Goal: Task Accomplishment & Management: Use online tool/utility

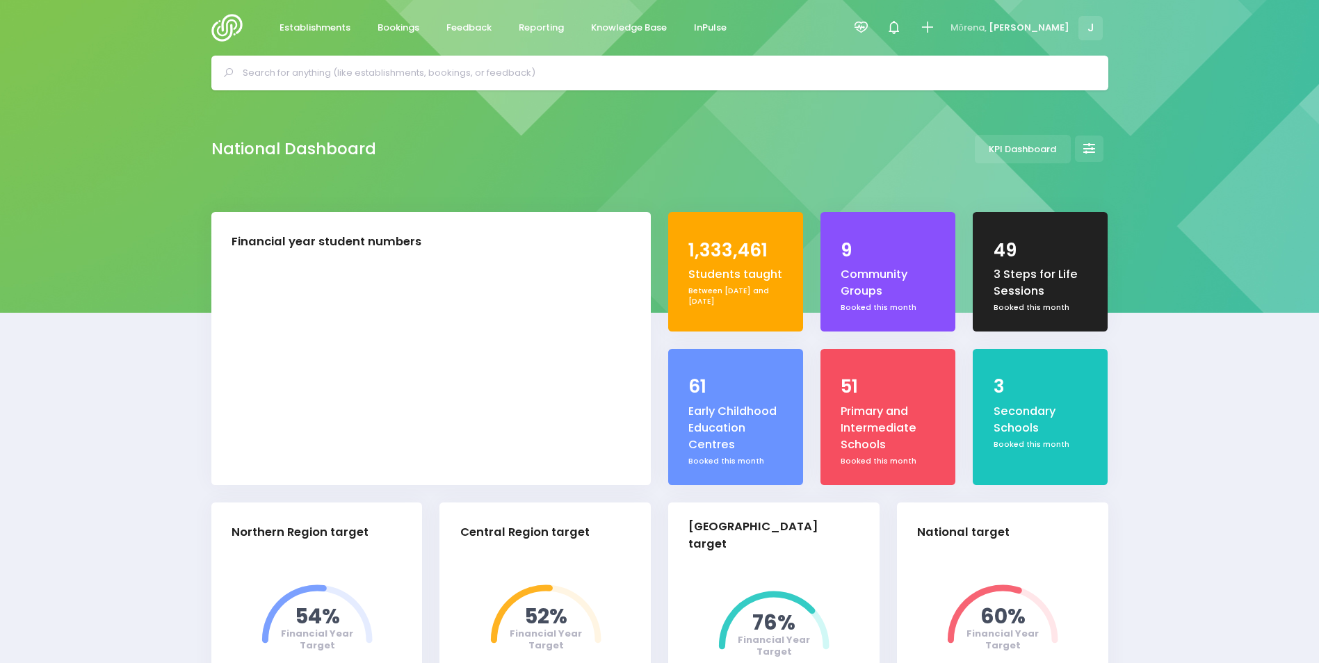
select select "5"
click at [542, 31] on span "Reporting" at bounding box center [541, 28] width 45 height 14
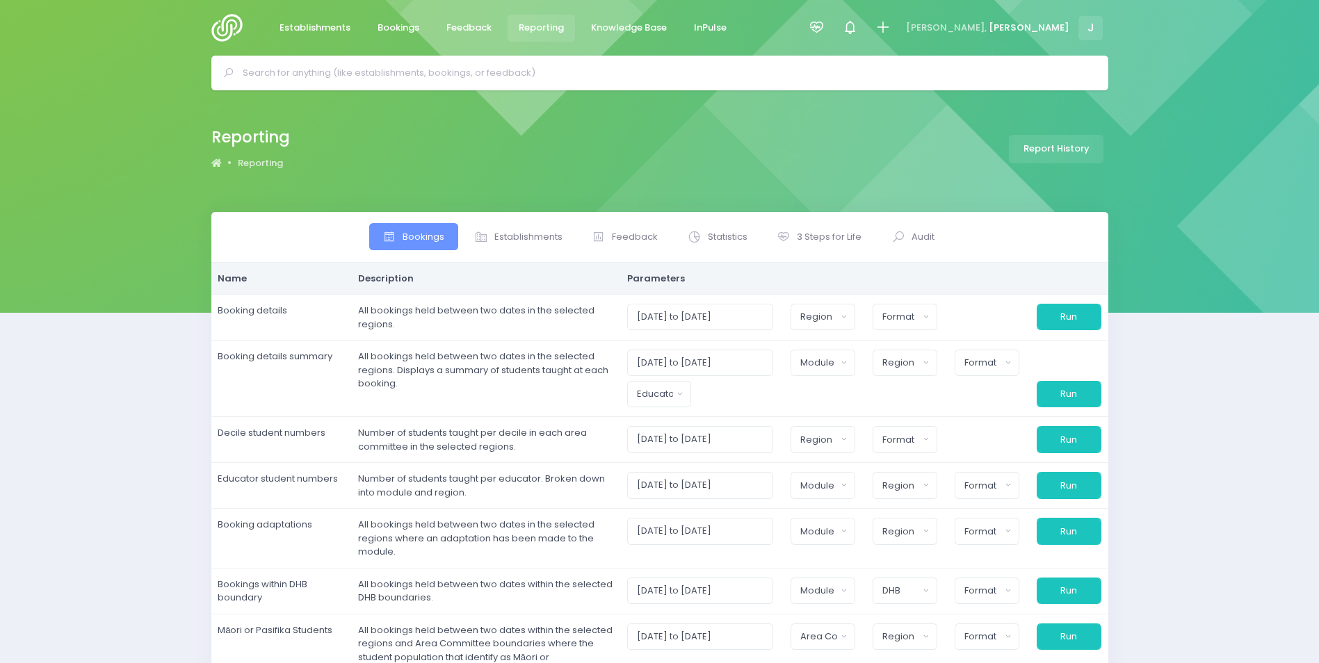
select select
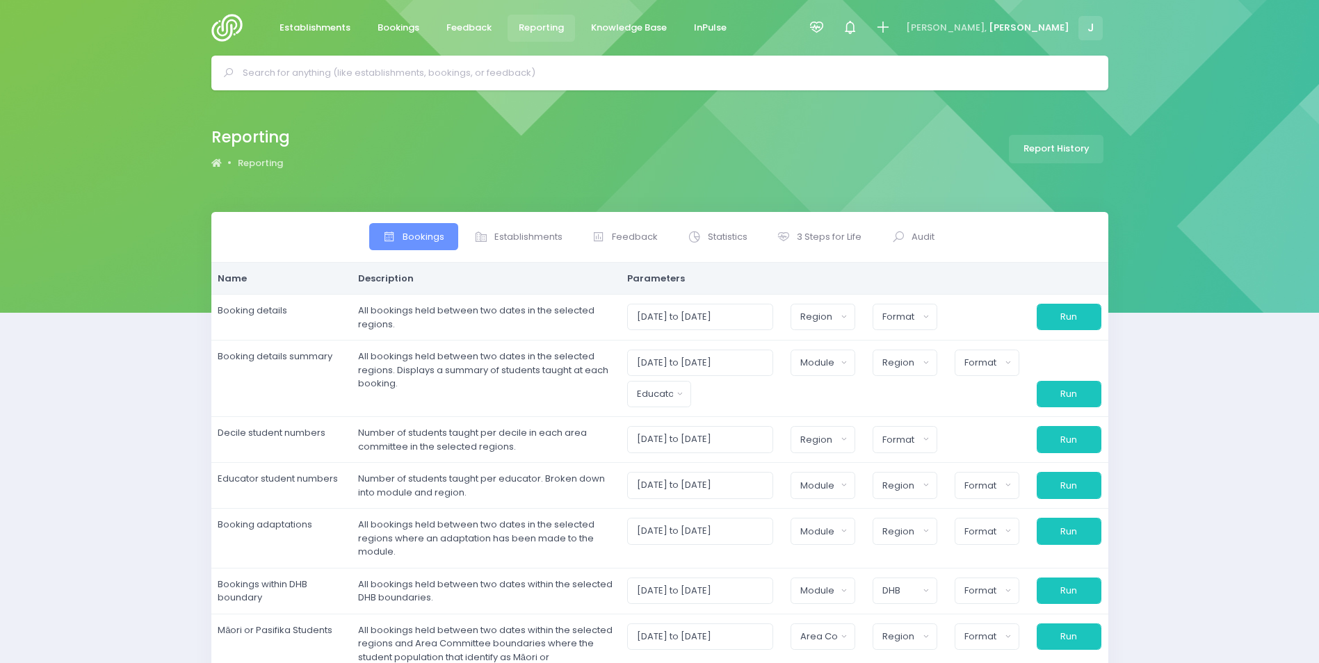
select select
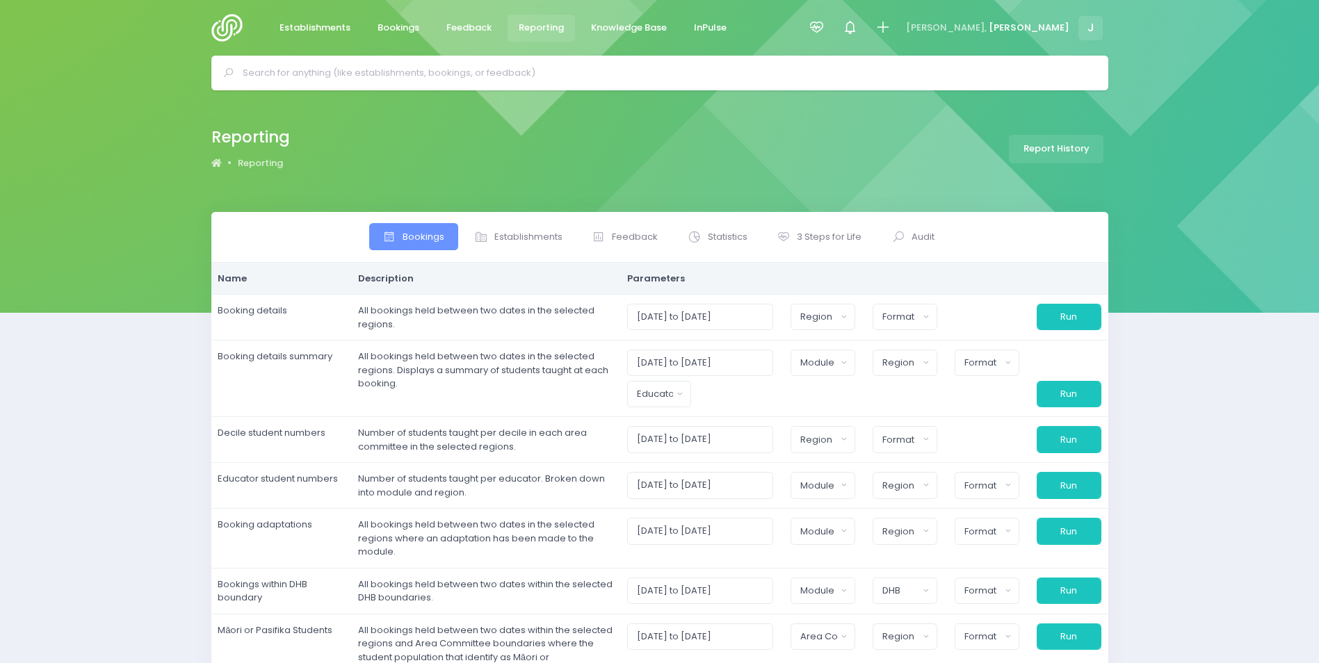
select select
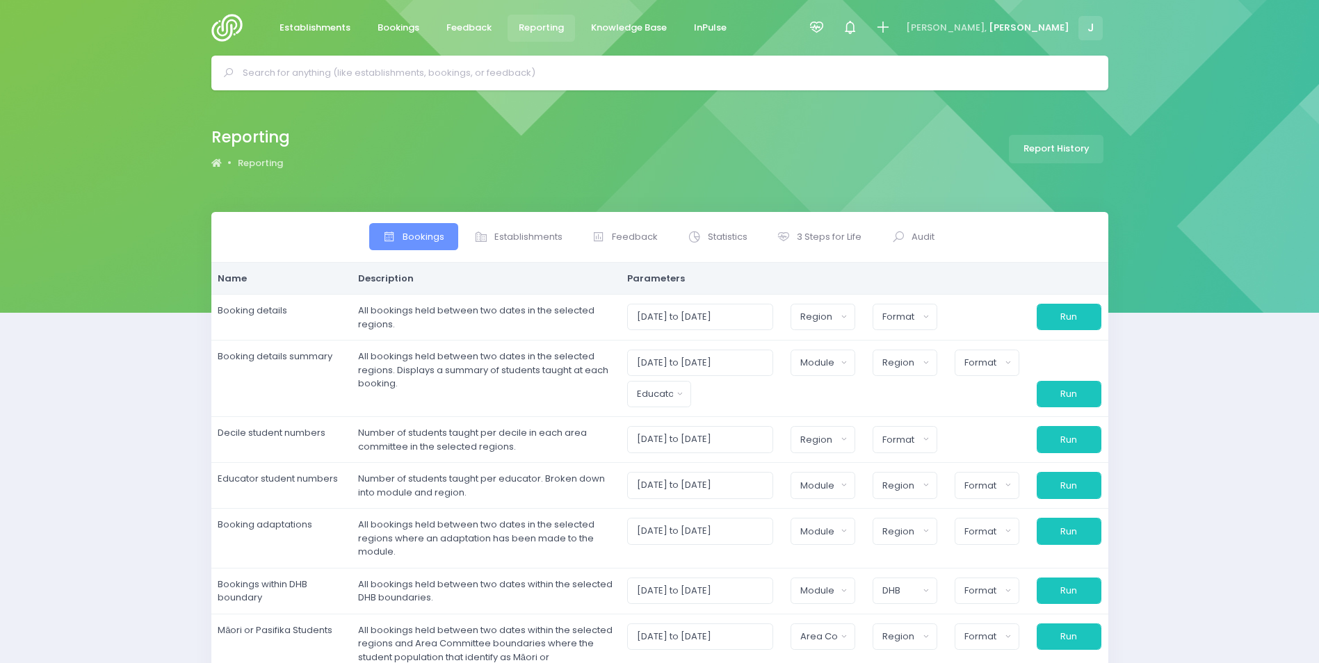
select select
click at [500, 238] on span "Establishments" at bounding box center [528, 237] width 68 height 14
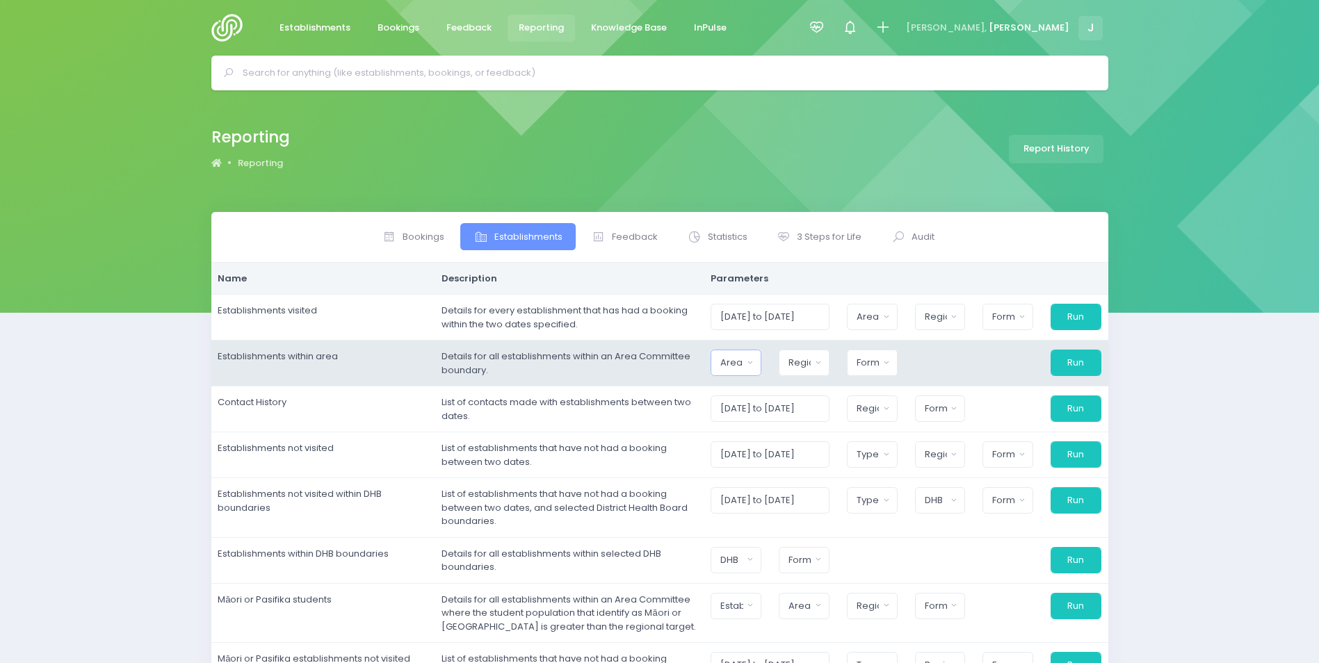
click at [761, 364] on button "Area Committee" at bounding box center [736, 363] width 51 height 26
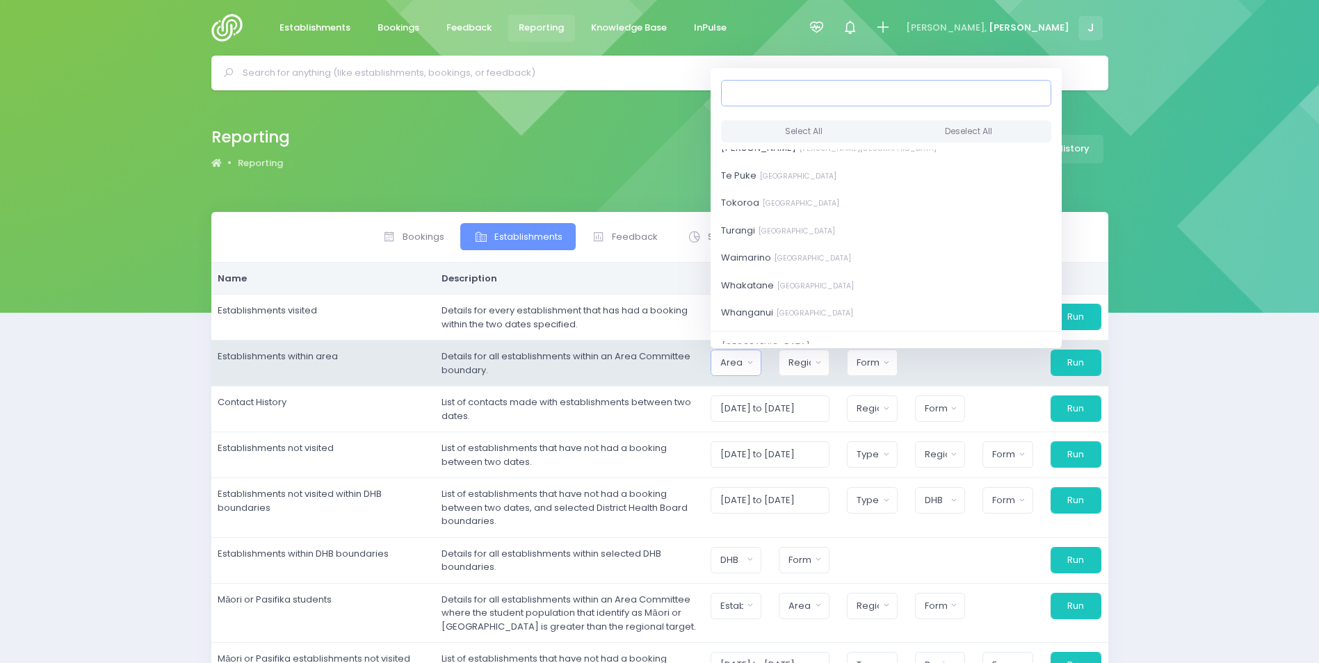
scroll to position [2294, 0]
click at [766, 311] on span "Whanganui Central District" at bounding box center [787, 312] width 132 height 14
select select "Whanganui"
click at [806, 371] on button "Region" at bounding box center [804, 363] width 51 height 26
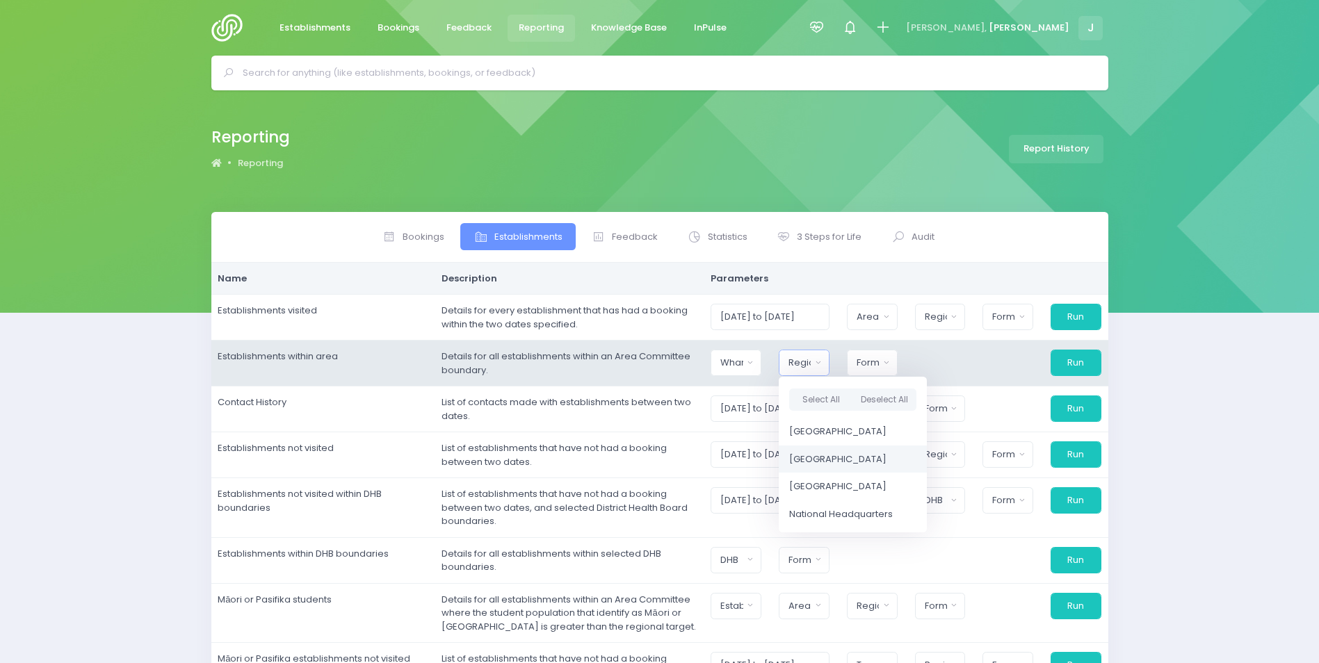
click at [837, 450] on link "[GEOGRAPHIC_DATA]" at bounding box center [853, 460] width 148 height 28
select select "Central"
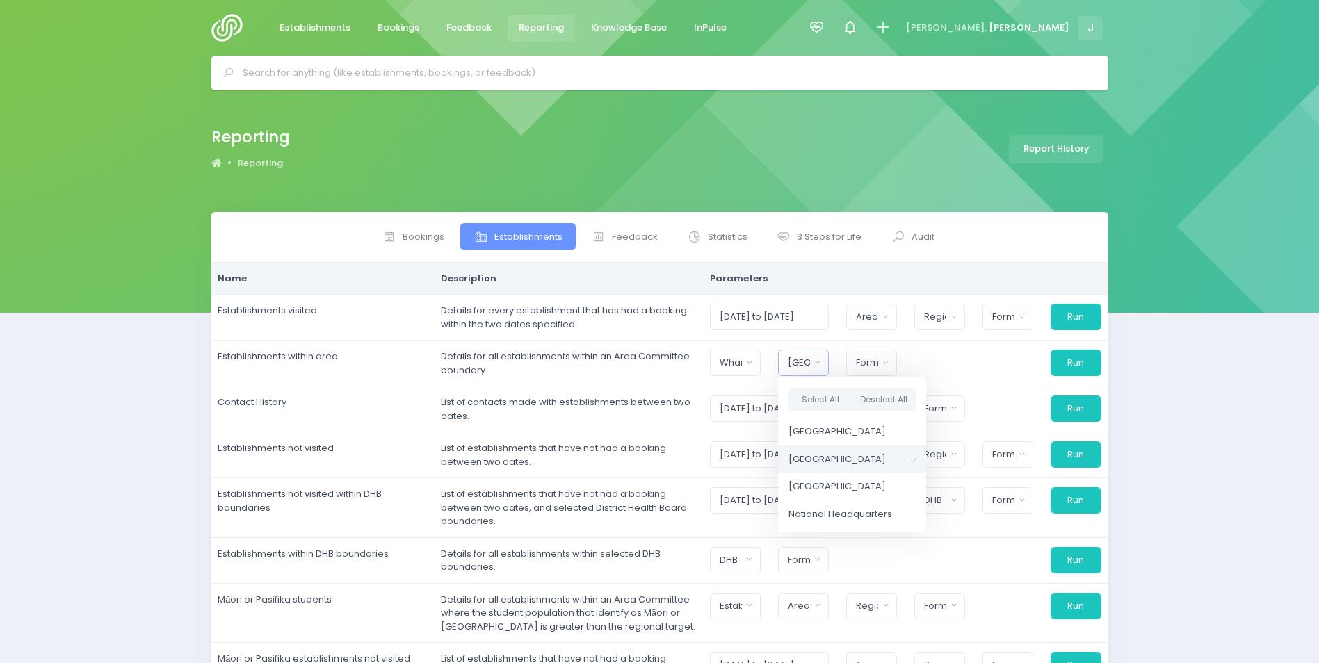
click at [1260, 423] on div "Bookings Establishments Feedback Statistics Audit" at bounding box center [659, 504] width 1319 height 584
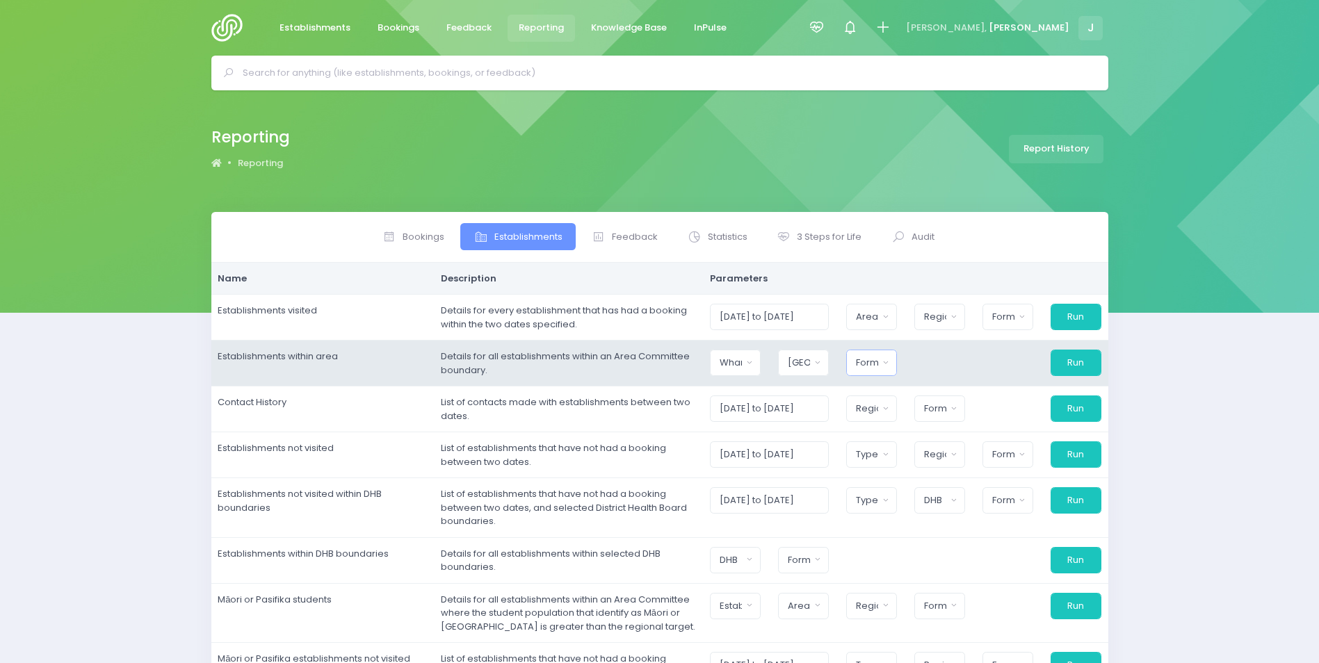
click at [887, 359] on button "Format" at bounding box center [871, 363] width 51 height 26
click at [900, 420] on span "Excel Spreadsheet" at bounding box center [899, 423] width 85 height 14
select select "excel"
click at [1084, 357] on button "Run" at bounding box center [1075, 363] width 51 height 26
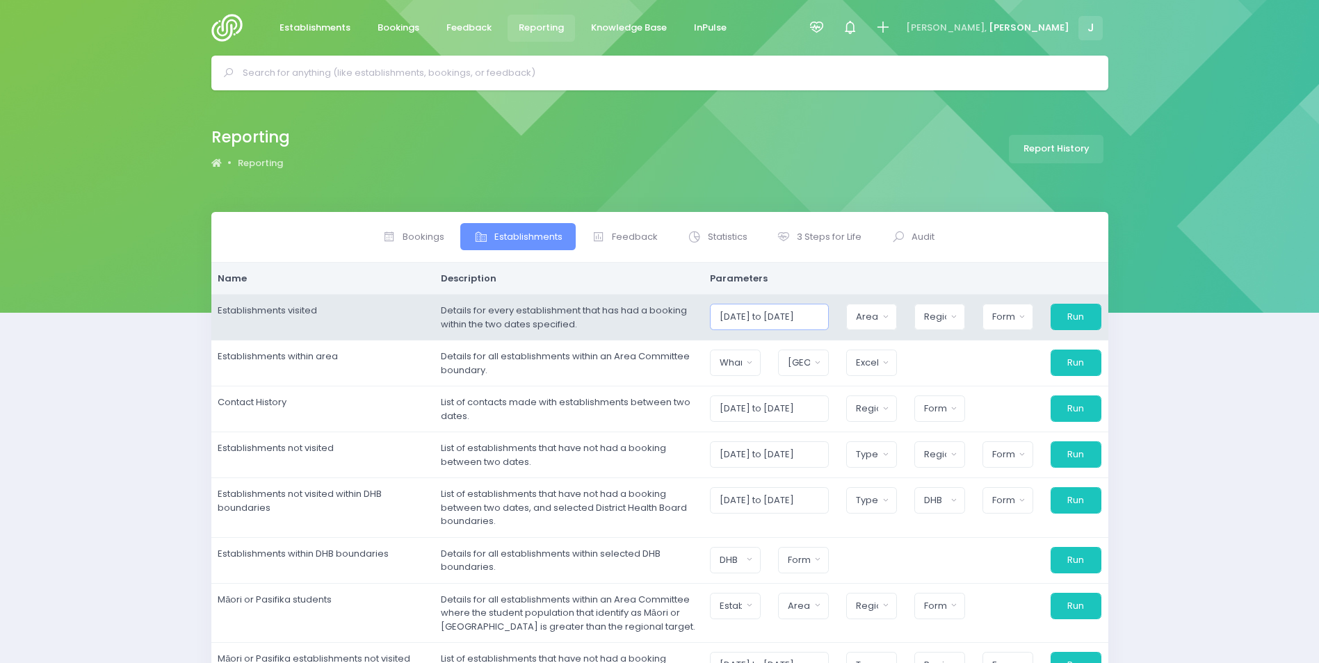
click at [765, 318] on input "01/09/2025 to 30/09/2025" at bounding box center [769, 317] width 119 height 26
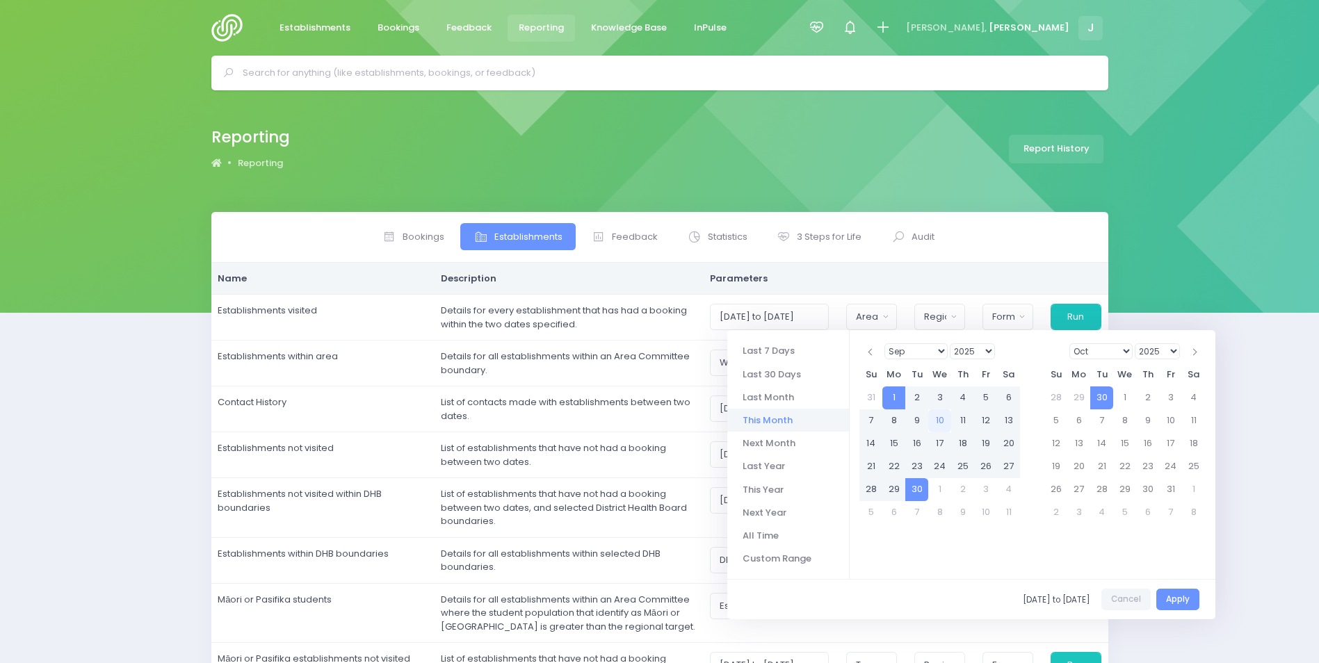
click at [975, 349] on select "1925 1926 1927 1928 1929 1930 1931 1932 1933 1934 1935 1936 1937 1938 1939 1940…" at bounding box center [972, 351] width 45 height 16
click at [875, 354] on th at bounding box center [870, 352] width 23 height 23
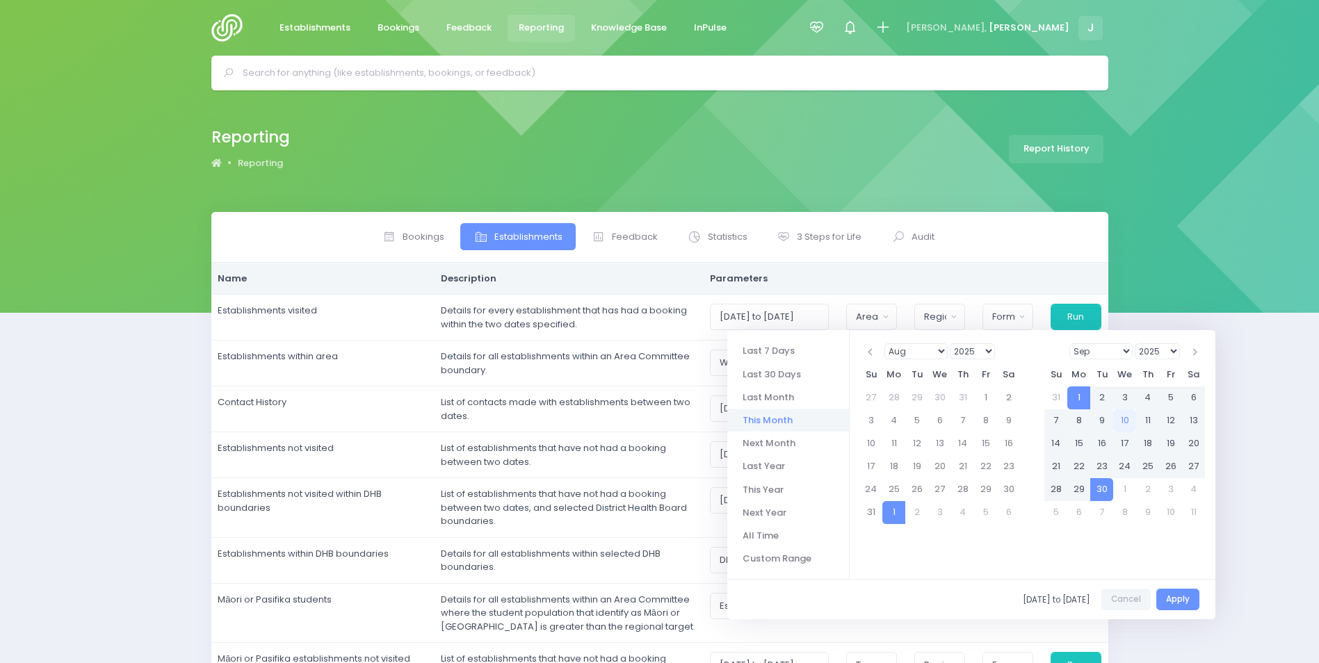
click at [875, 354] on th at bounding box center [870, 352] width 23 height 23
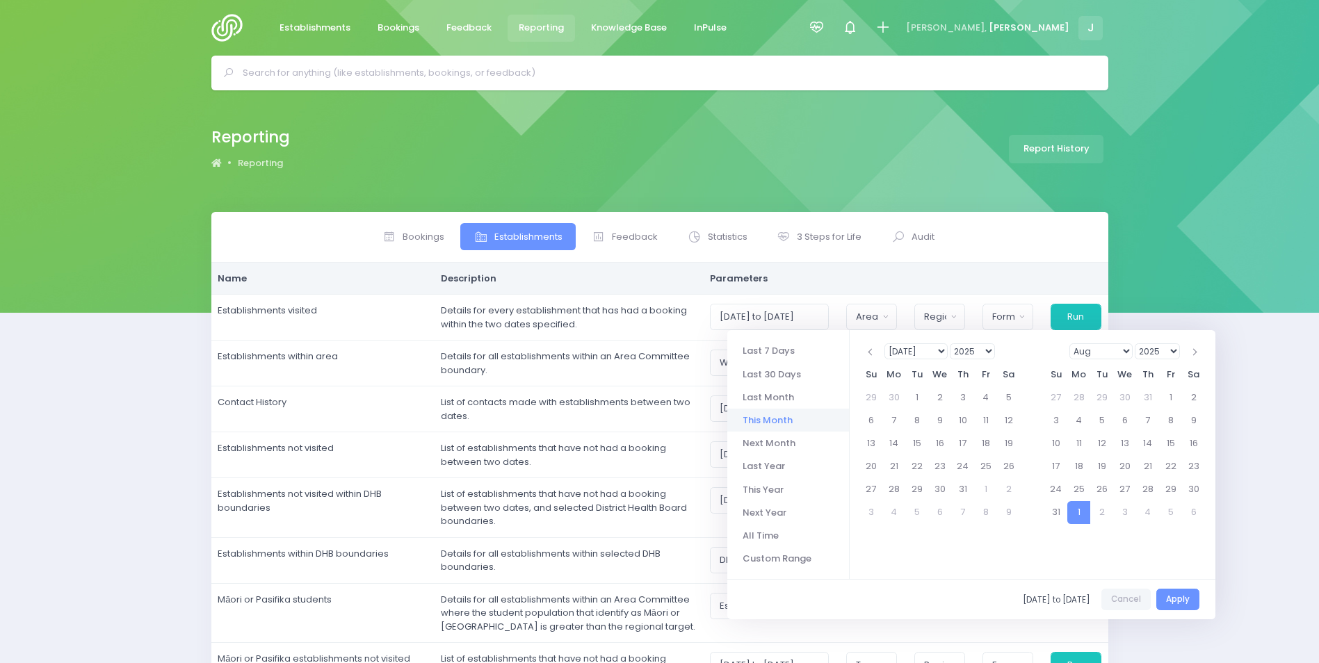
click at [976, 351] on select "1925 1926 1927 1928 1929 1930 1931 1932 1933 1934 1935 1936 1937 1938 1939 1940…" at bounding box center [972, 351] width 45 height 16
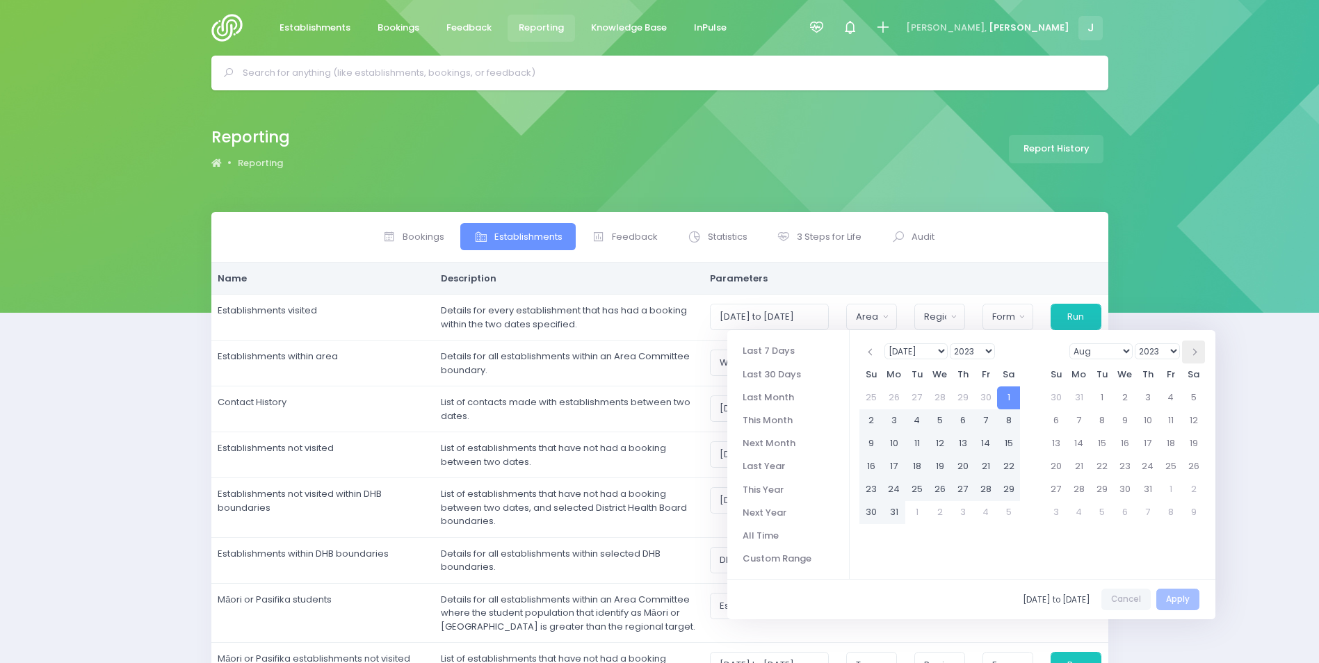
click at [1196, 352] on span at bounding box center [1193, 352] width 7 height 7
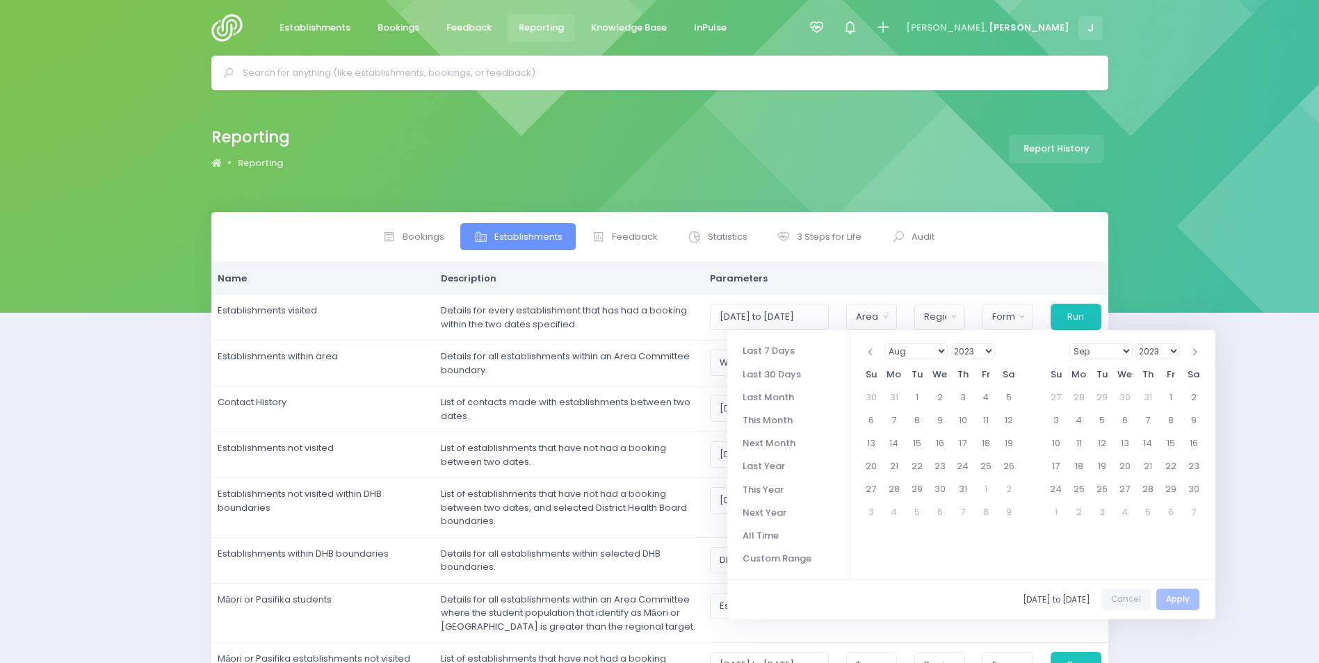
click at [1196, 352] on span at bounding box center [1193, 352] width 7 height 7
click at [1174, 355] on select "2023 2024 2025 2026 2027 2028 2029 2030 2031 2032 2033 2034 2035 2036 2037 2038…" at bounding box center [1157, 351] width 45 height 16
click at [865, 353] on th at bounding box center [870, 352] width 23 height 23
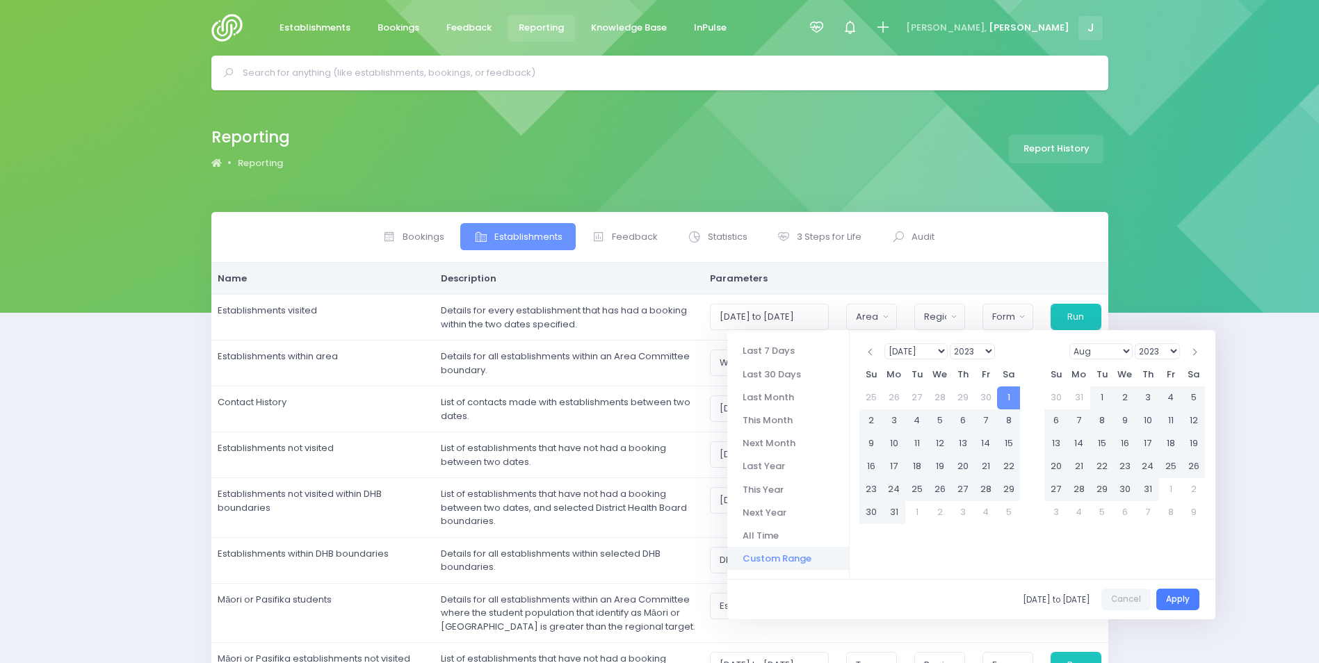
click at [1169, 595] on button "Apply" at bounding box center [1177, 600] width 43 height 22
type input "01/07/2023 to 31/08/2025"
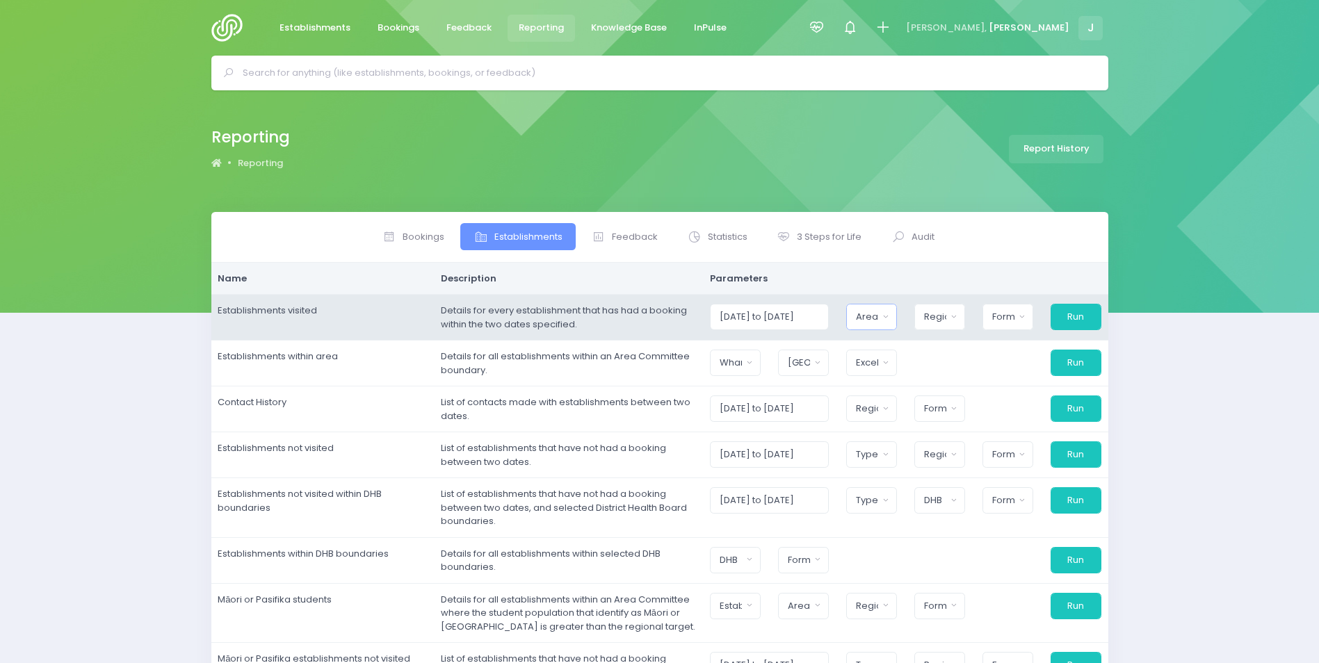
click at [878, 323] on div "Area Committee" at bounding box center [867, 317] width 22 height 14
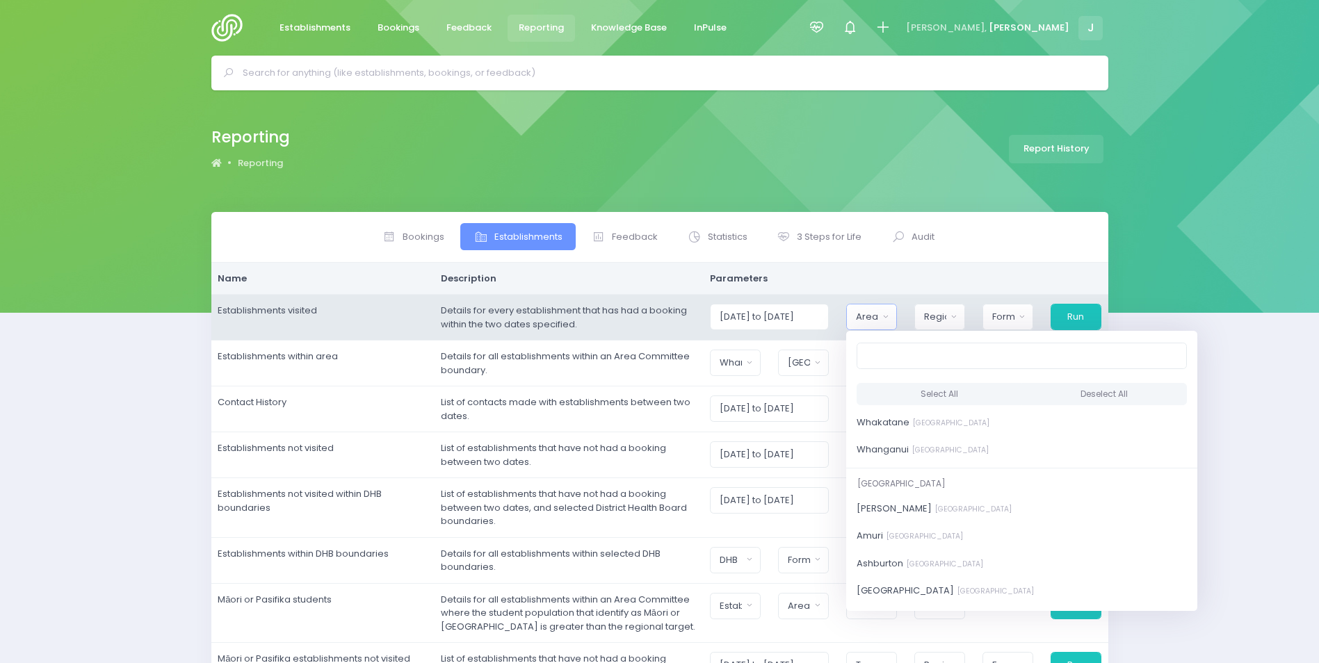
scroll to position [2395, 0]
click at [922, 470] on small "Central District" at bounding box center [949, 474] width 80 height 10
select select "Whanganui"
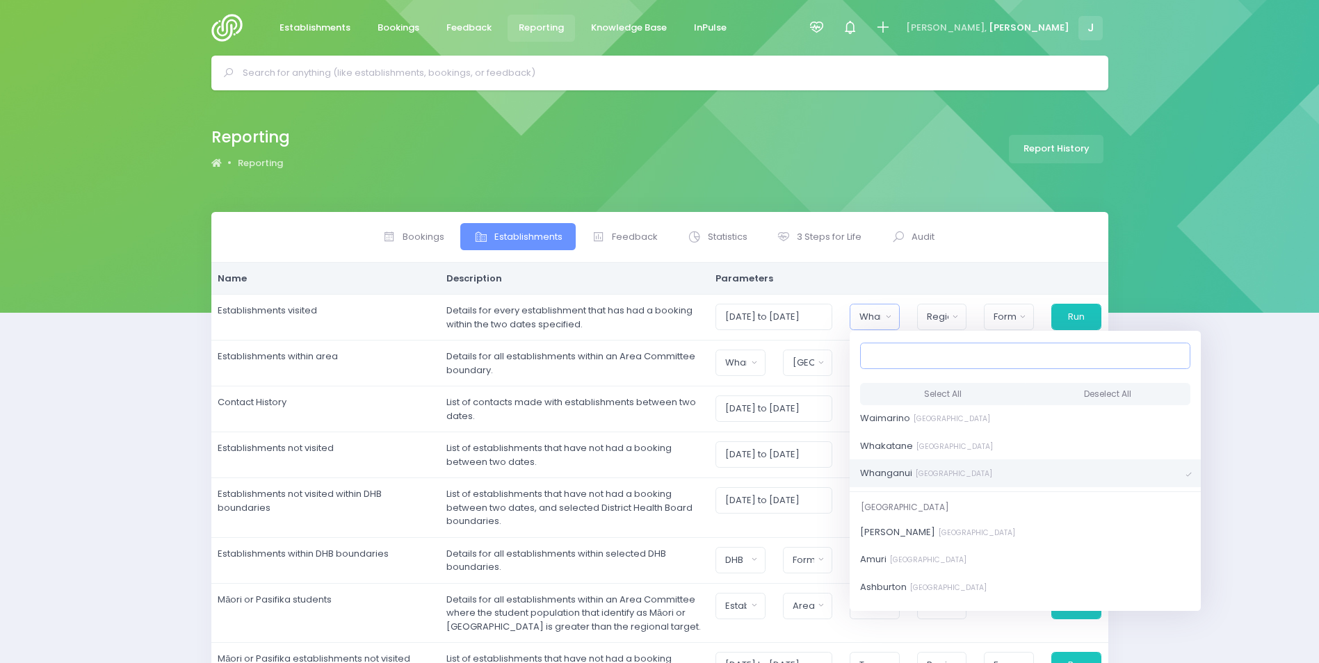
scroll to position [1288, 0]
click at [1243, 473] on div "Bookings Establishments Feedback Statistics Audit" at bounding box center [659, 504] width 1319 height 584
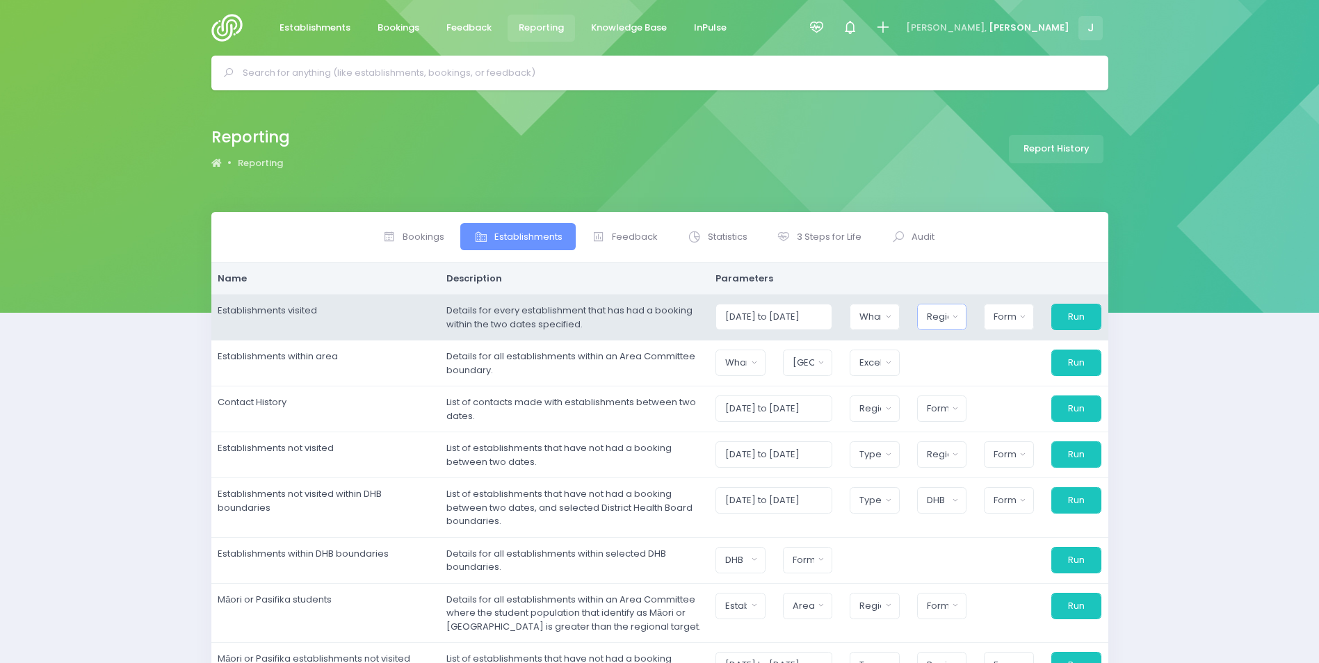
click at [948, 315] on div "Region" at bounding box center [938, 317] width 22 height 14
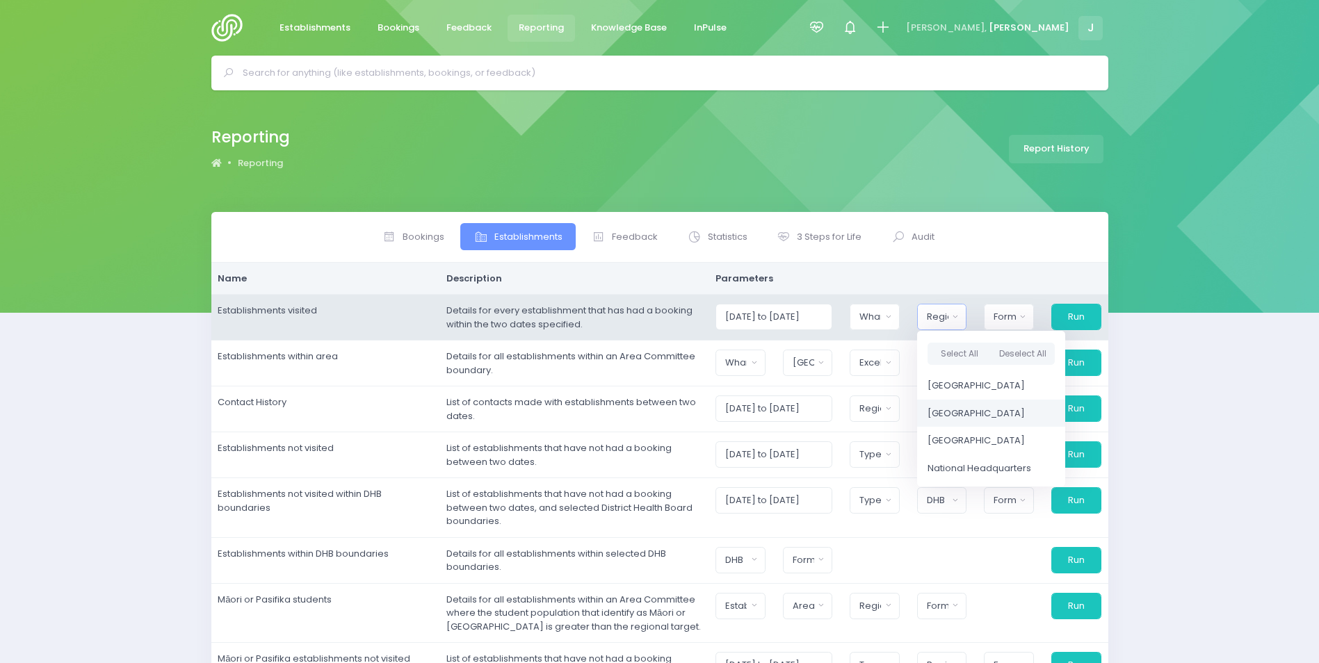
click at [982, 408] on span "[GEOGRAPHIC_DATA]" at bounding box center [975, 414] width 97 height 14
select select "Central"
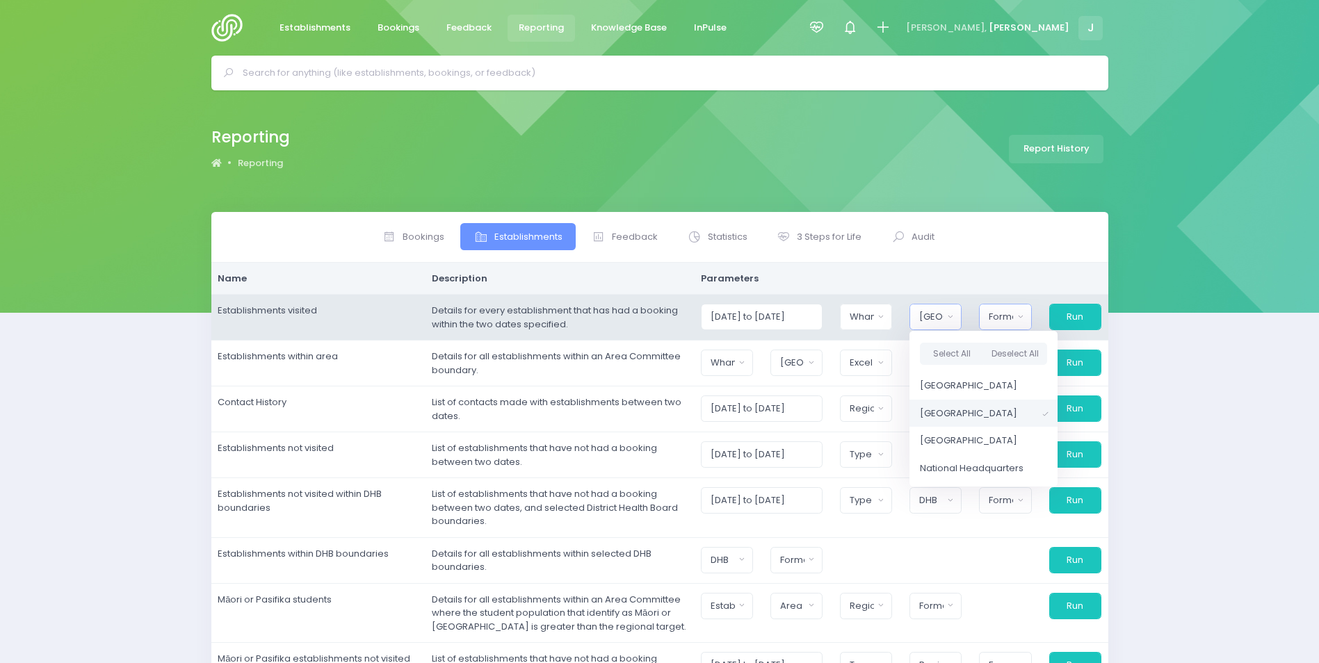
click at [1008, 316] on div "Format" at bounding box center [1001, 317] width 24 height 14
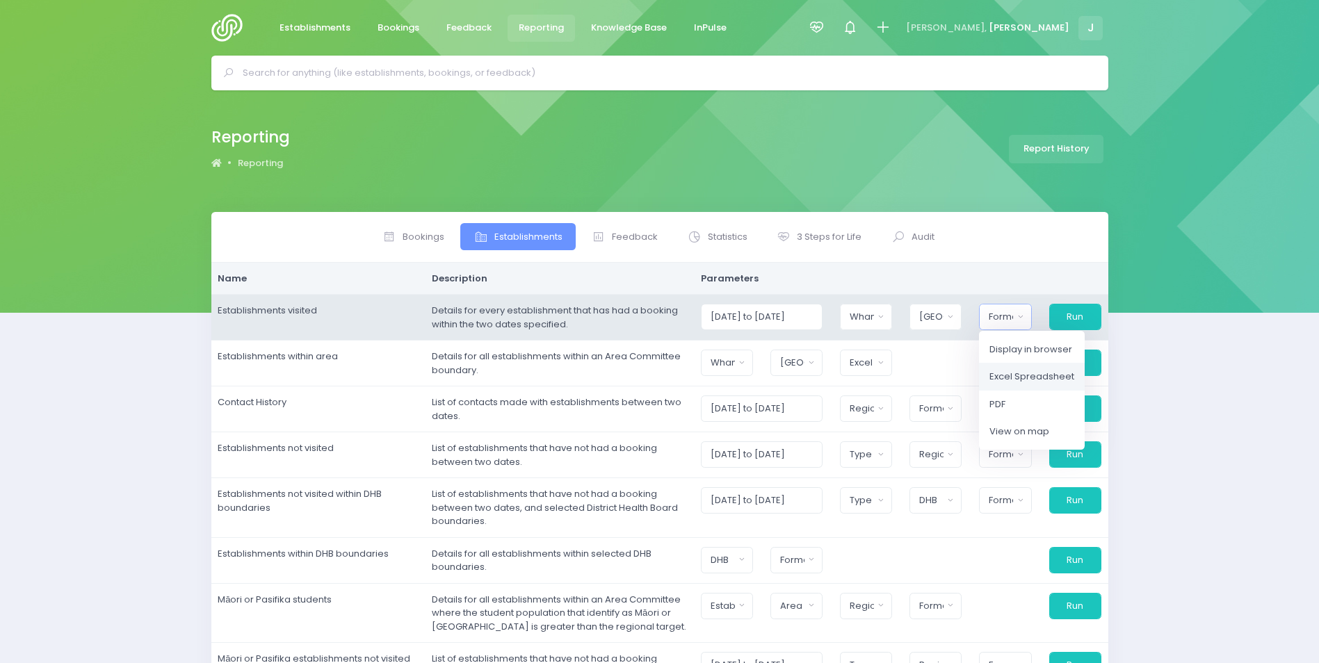
click at [1014, 376] on span "Excel Spreadsheet" at bounding box center [1031, 377] width 85 height 14
select select "excel"
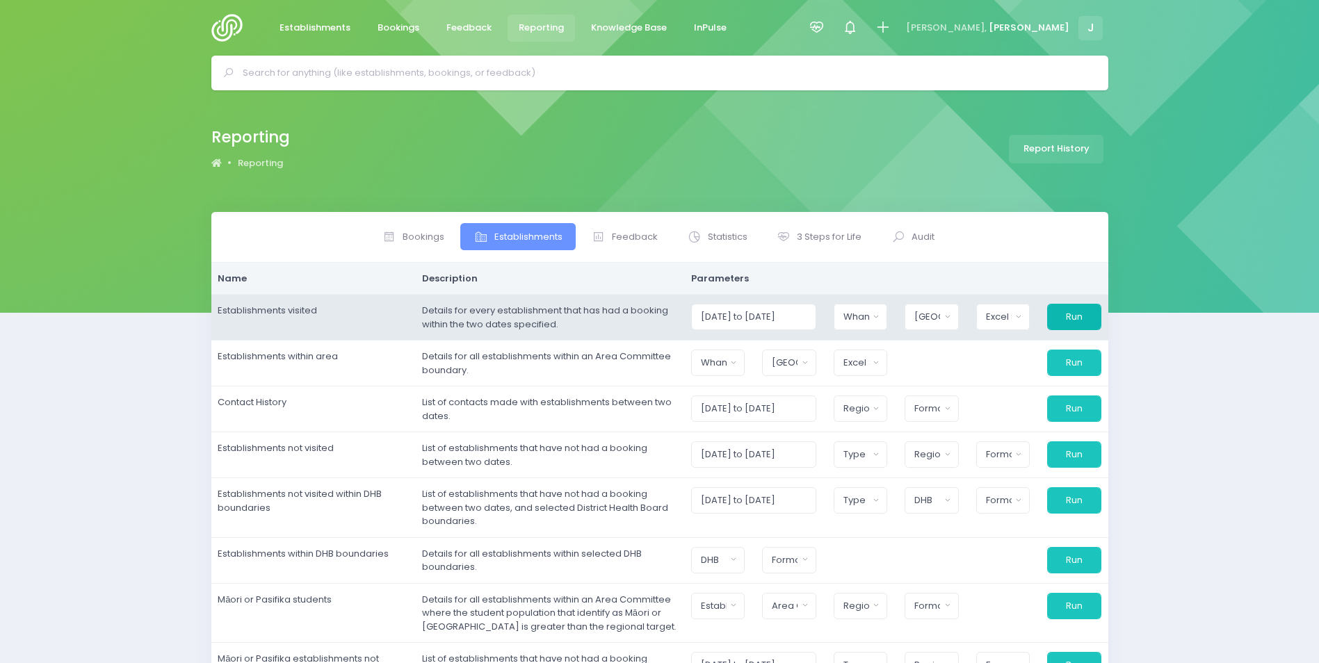
click at [1081, 323] on button "Run" at bounding box center [1074, 317] width 54 height 26
